Goal: Information Seeking & Learning: Learn about a topic

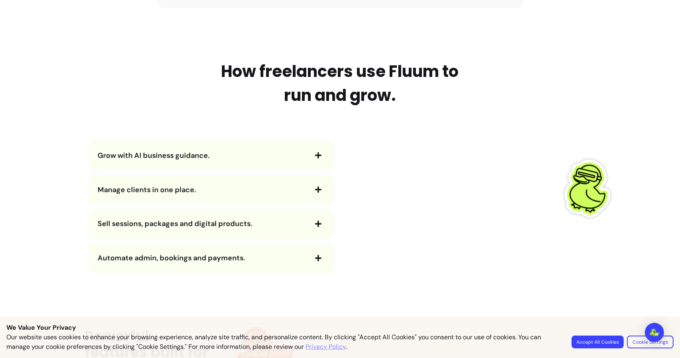
scroll to position [807, 0]
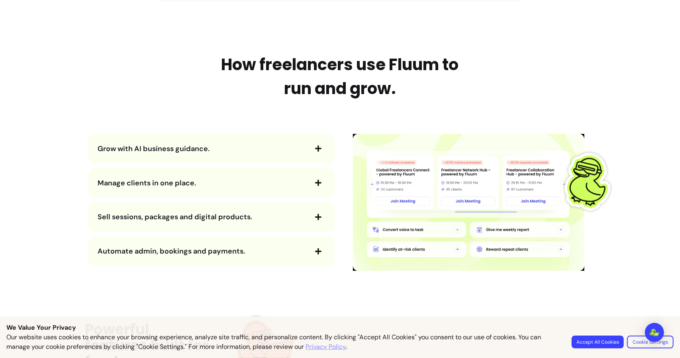
click at [274, 149] on span "Grow with AI business guidance." at bounding box center [202, 148] width 209 height 11
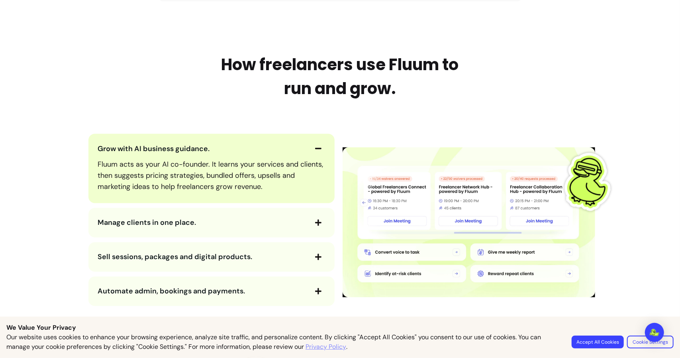
click at [292, 223] on span "Manage clients in one place." at bounding box center [202, 222] width 209 height 11
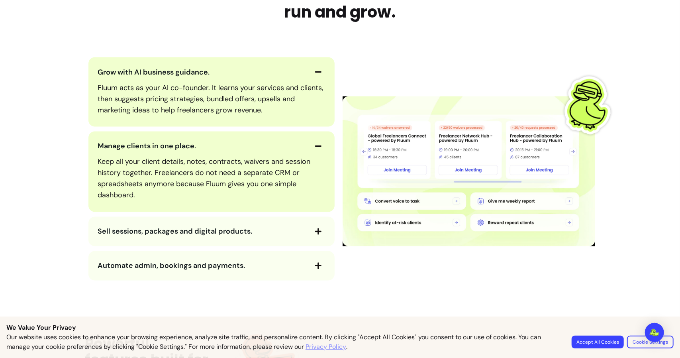
scroll to position [884, 0]
click at [282, 224] on button "Sell sessions, packages and digital products." at bounding box center [211, 231] width 227 height 14
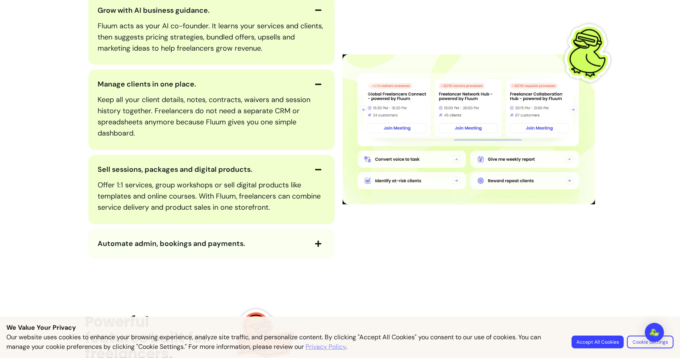
scroll to position [946, 0]
click at [285, 244] on span "Automate admin, bookings and payments." at bounding box center [202, 243] width 209 height 11
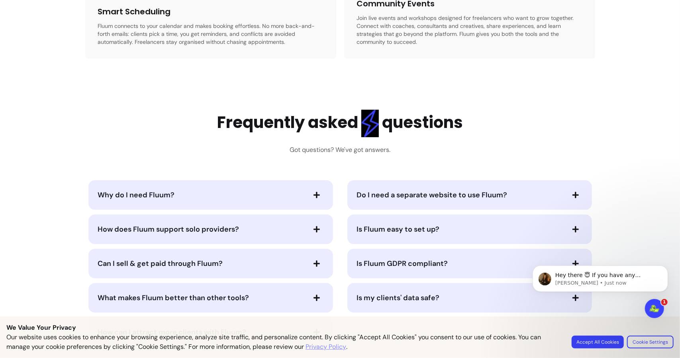
scroll to position [1643, 0]
click at [270, 197] on span "Why do I need Fluum?" at bounding box center [201, 194] width 207 height 11
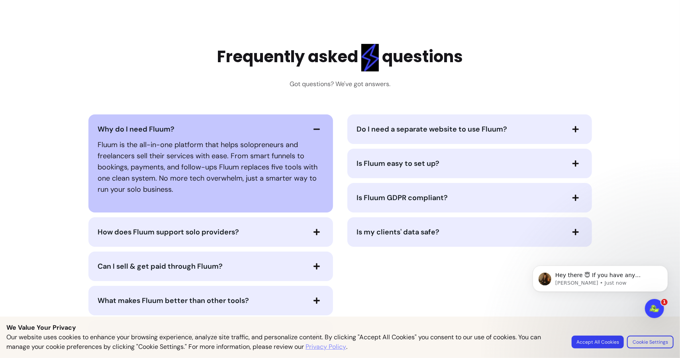
scroll to position [1709, 0]
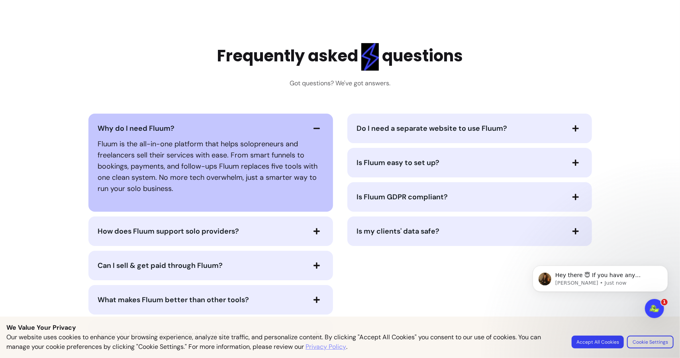
click at [221, 228] on span "How does Fluum support solo providers?" at bounding box center [168, 231] width 141 height 10
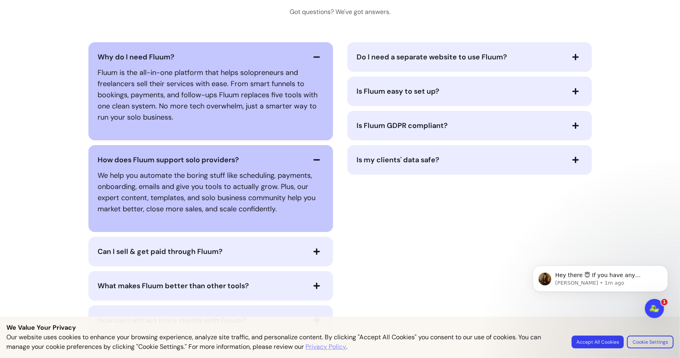
scroll to position [1781, 0]
click at [217, 251] on span "Can I sell & get paid through Fluum?" at bounding box center [160, 251] width 125 height 10
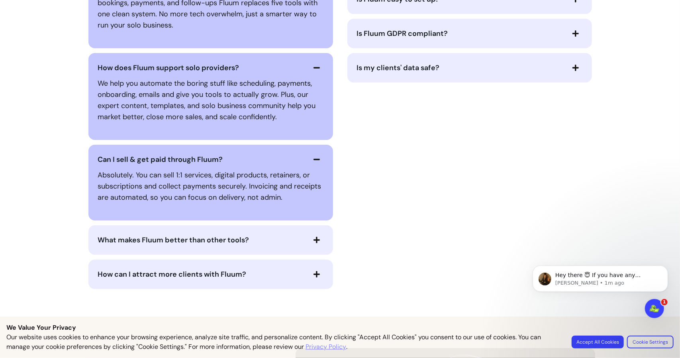
scroll to position [1874, 0]
click at [198, 240] on span "What makes Fluum better than other tools?" at bounding box center [173, 239] width 151 height 10
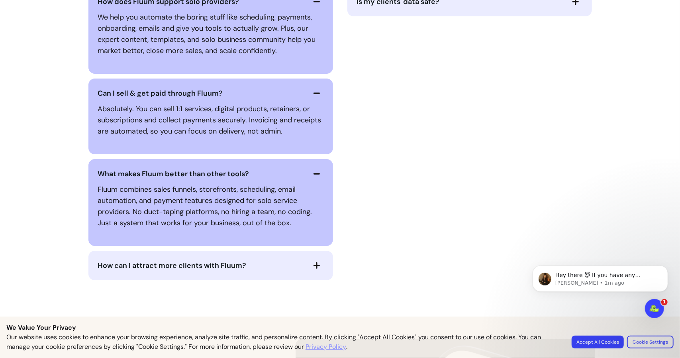
scroll to position [1949, 0]
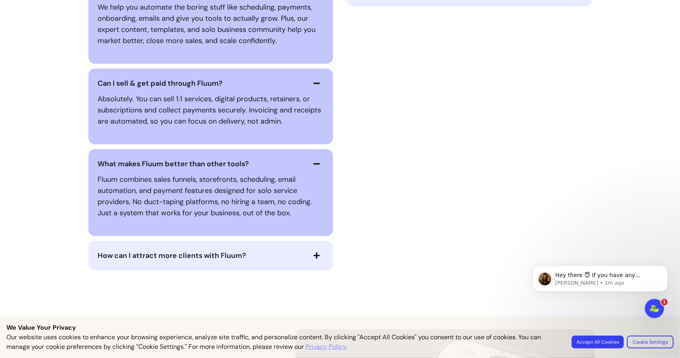
click at [198, 249] on button "How can I attract more clients with Fluum?" at bounding box center [211, 256] width 226 height 14
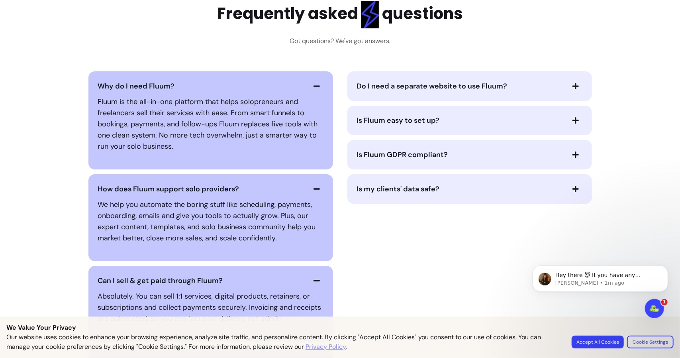
scroll to position [1740, 0]
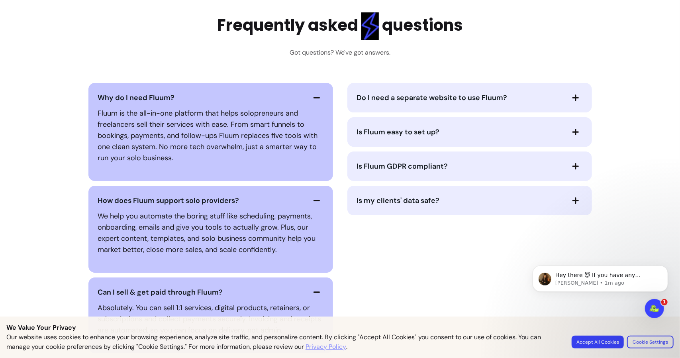
click at [367, 96] on span "Do I need a separate website to use Fluum?" at bounding box center [432, 98] width 151 height 10
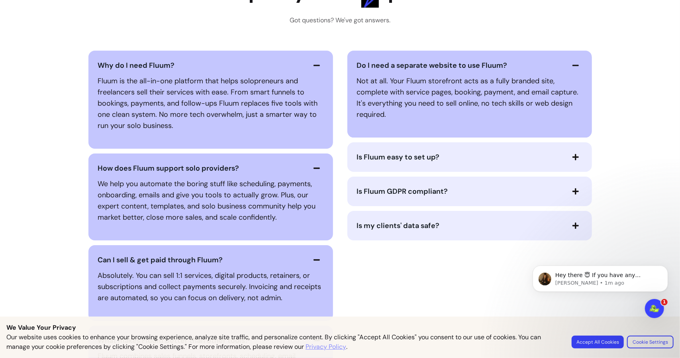
scroll to position [1773, 0]
click at [414, 150] on button "Is Fluum easy to set up?" at bounding box center [470, 157] width 226 height 14
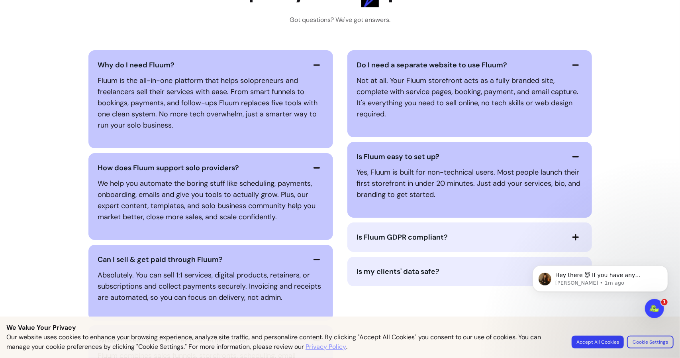
click at [442, 238] on span "Is Fluum GDPR compliant?" at bounding box center [402, 237] width 91 height 10
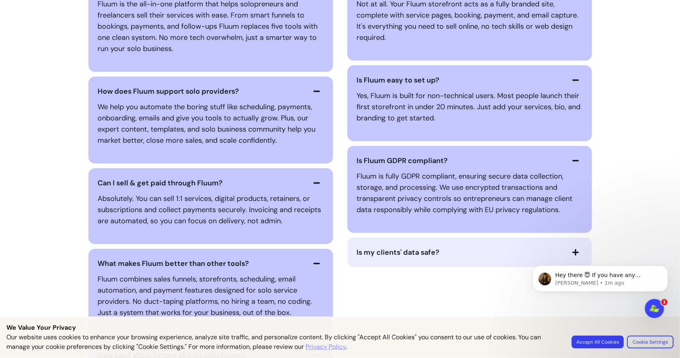
scroll to position [1852, 0]
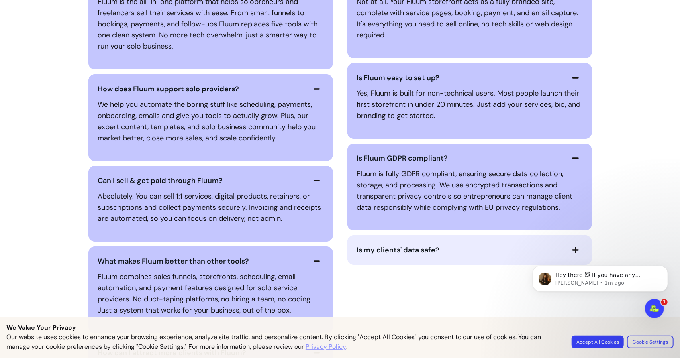
click at [442, 238] on div "Is my clients' data safe?" at bounding box center [470, 249] width 245 height 29
click at [438, 241] on div "Is my clients' data safe?" at bounding box center [470, 249] width 245 height 29
click at [429, 249] on span "Is my clients' data safe?" at bounding box center [398, 250] width 83 height 10
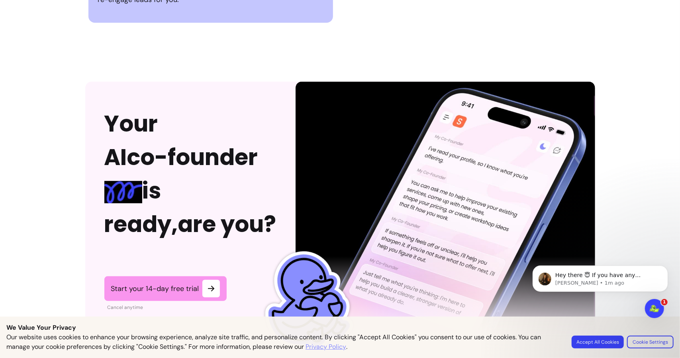
scroll to position [2267, 0]
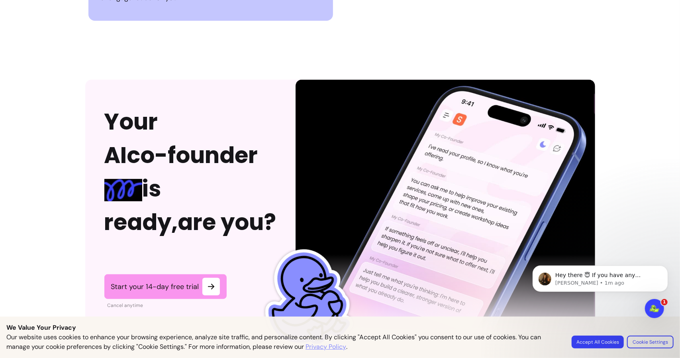
click at [429, 249] on img at bounding box center [446, 207] width 300 height 254
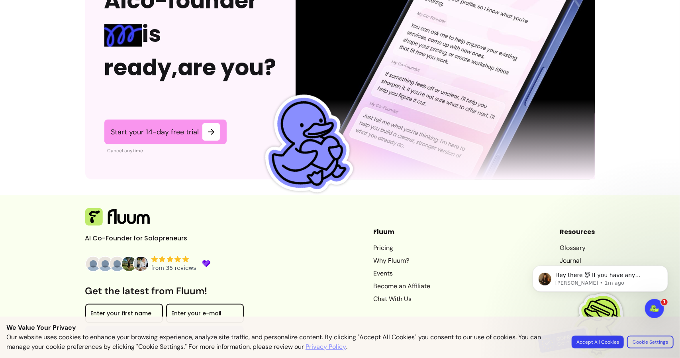
scroll to position [2438, 0]
